Goal: Find specific page/section

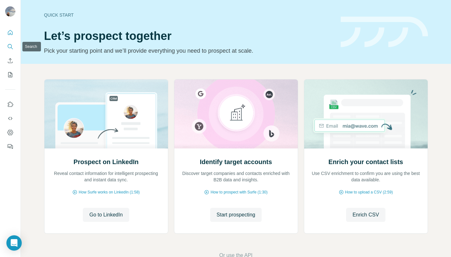
click at [9, 49] on icon "Search" at bounding box center [10, 46] width 6 height 6
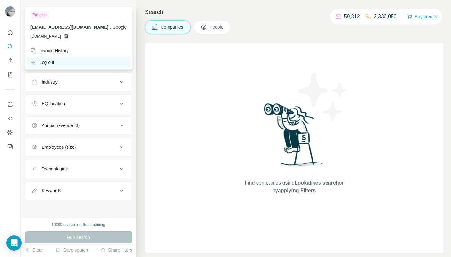
click at [44, 60] on div "Log out" at bounding box center [42, 62] width 24 height 6
